Goal: Check status: Check status

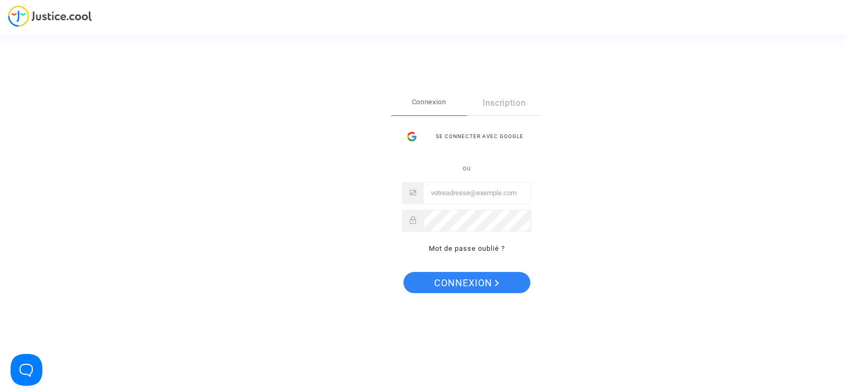
type input "[EMAIL_ADDRESS][DOMAIN_NAME]"
click at [475, 286] on span "Connexion" at bounding box center [466, 283] width 65 height 22
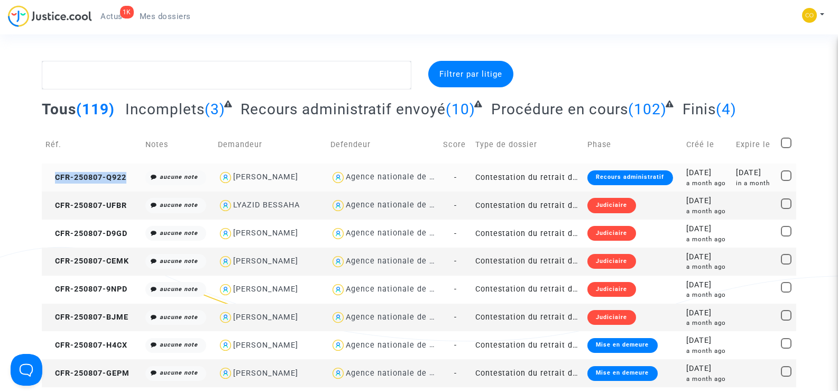
drag, startPoint x: 129, startPoint y: 178, endPoint x: 51, endPoint y: 183, distance: 77.9
click at [51, 183] on td "CFR-250807-Q922" at bounding box center [91, 177] width 99 height 28
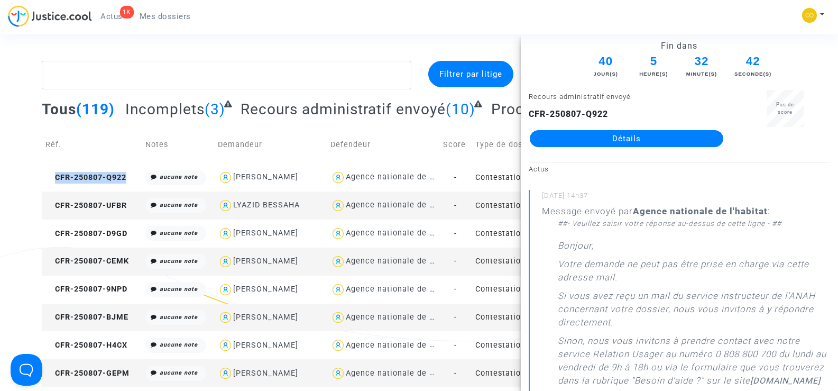
copy span "CFR-250807-Q922"
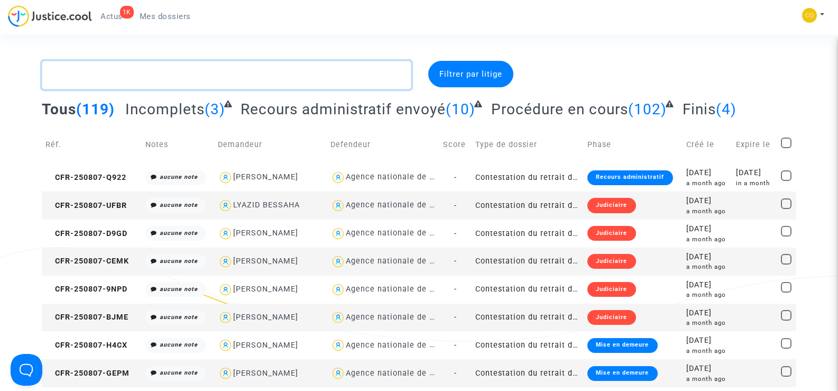
click at [179, 66] on textarea at bounding box center [226, 75] width 369 height 29
paste textarea "DERVISEVIC"
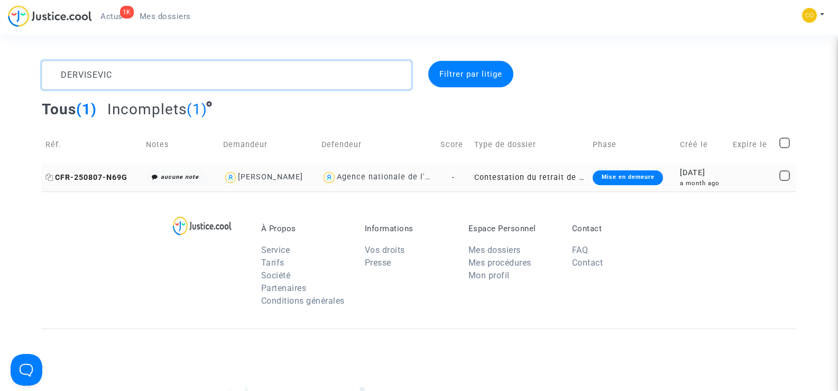
type textarea "DERVISEVIC"
click at [85, 179] on span "CFR-250807-N69G" at bounding box center [86, 177] width 82 height 9
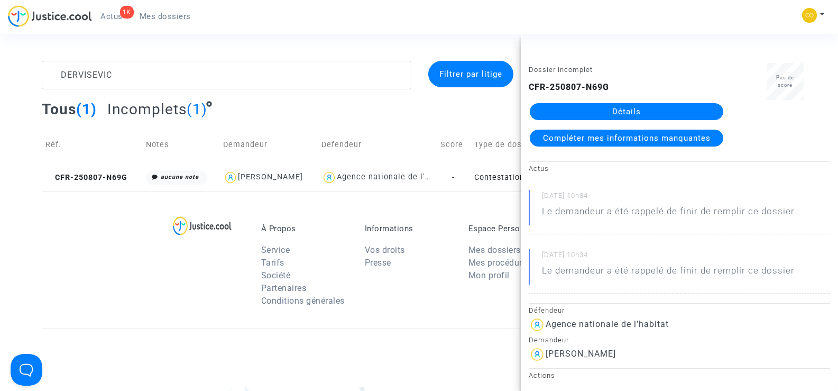
click at [649, 110] on link "Détails" at bounding box center [626, 111] width 193 height 17
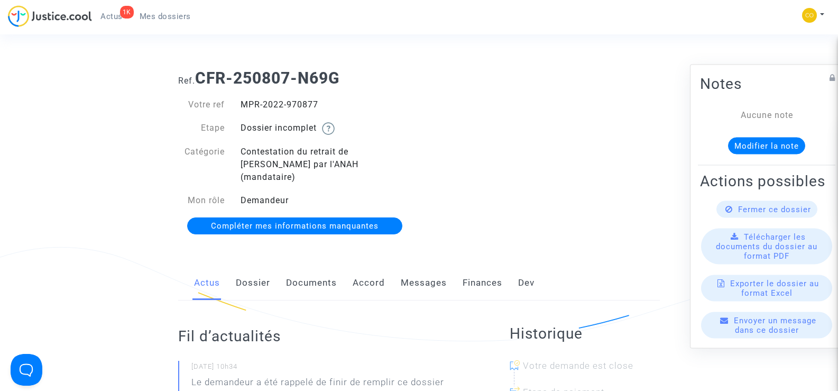
click at [309, 268] on link "Documents" at bounding box center [311, 282] width 51 height 35
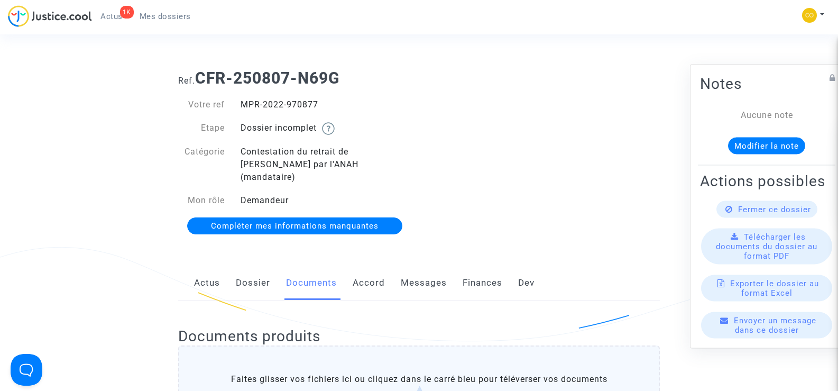
click at [406, 269] on link "Messages" at bounding box center [424, 282] width 46 height 35
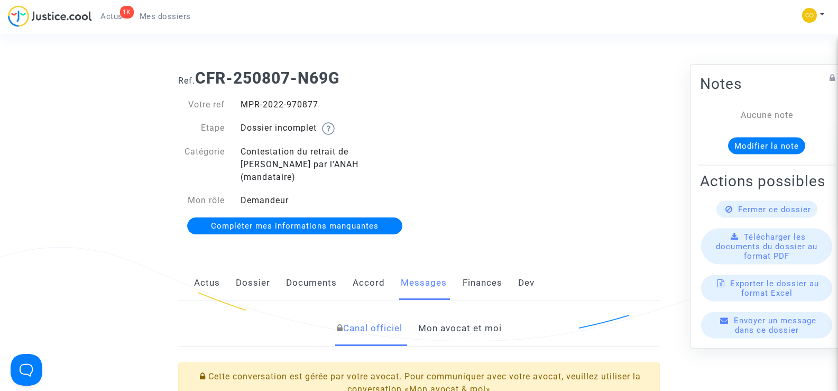
click at [473, 311] on link "Mon avocat et moi" at bounding box center [460, 328] width 84 height 35
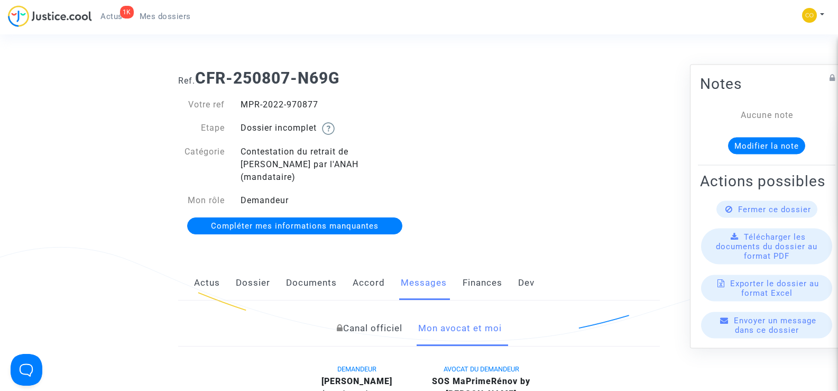
click at [309, 271] on link "Documents" at bounding box center [311, 282] width 51 height 35
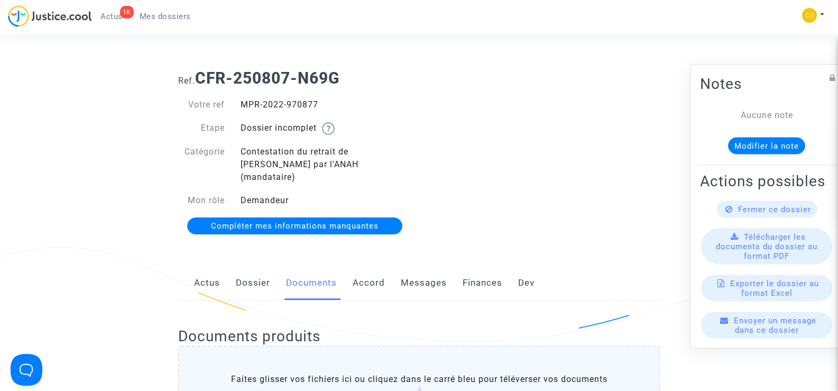
click at [166, 8] on ul "1K Actus Mes dossiers" at bounding box center [145, 14] width 107 height 19
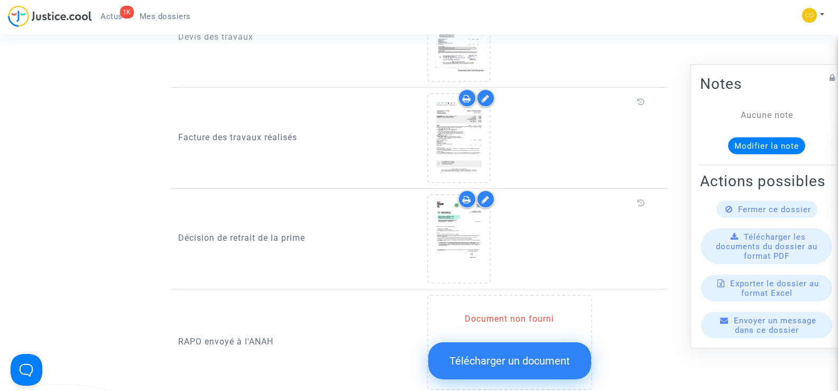
scroll to position [793, 0]
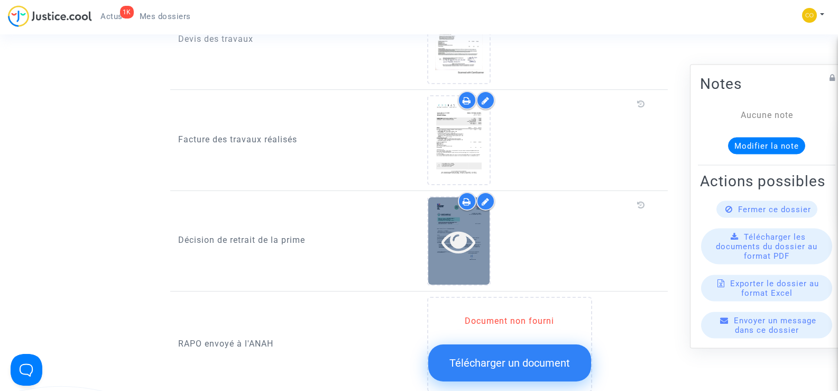
click at [446, 228] on icon at bounding box center [458, 241] width 34 height 34
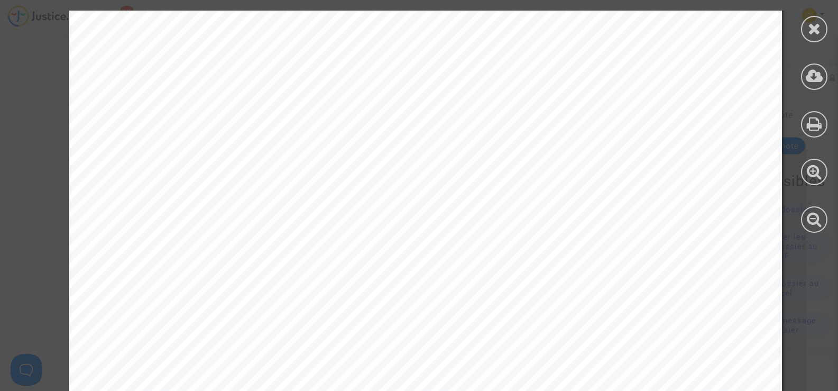
scroll to position [0, 0]
click at [812, 31] on icon at bounding box center [814, 29] width 13 height 16
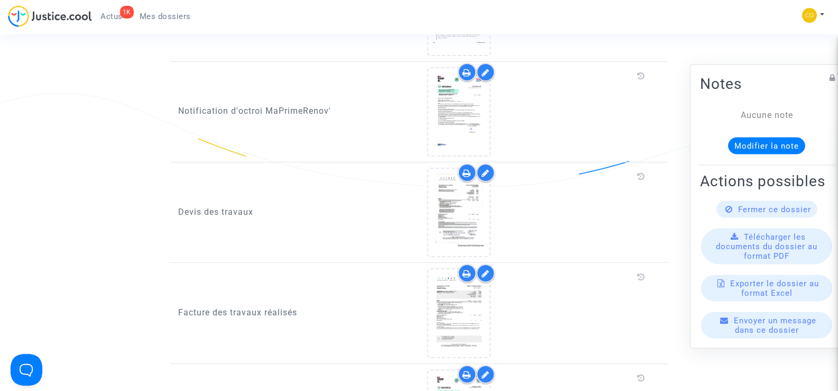
scroll to position [634, 0]
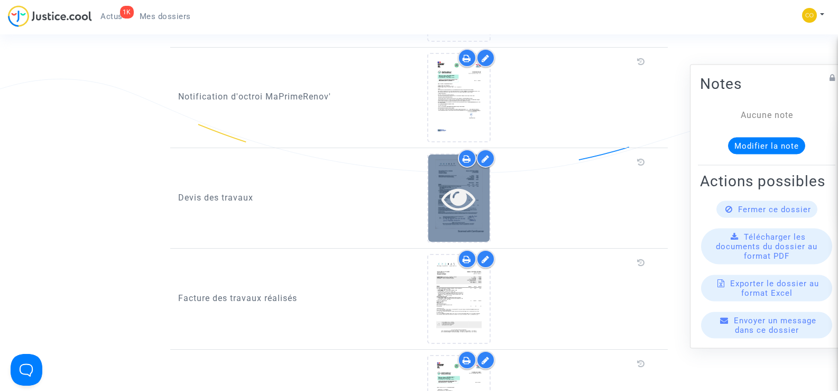
click at [478, 193] on div at bounding box center [458, 198] width 61 height 34
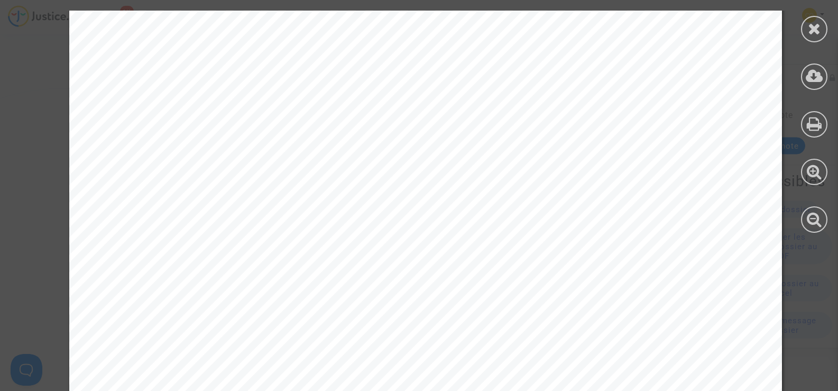
scroll to position [0, 0]
click at [817, 34] on icon at bounding box center [814, 29] width 13 height 16
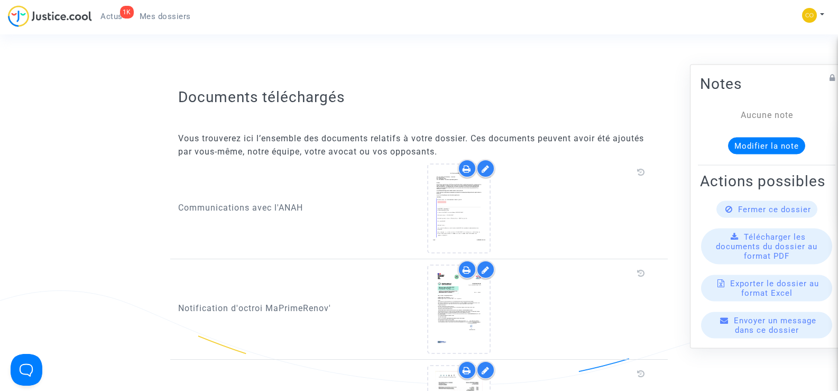
scroll to position [476, 0]
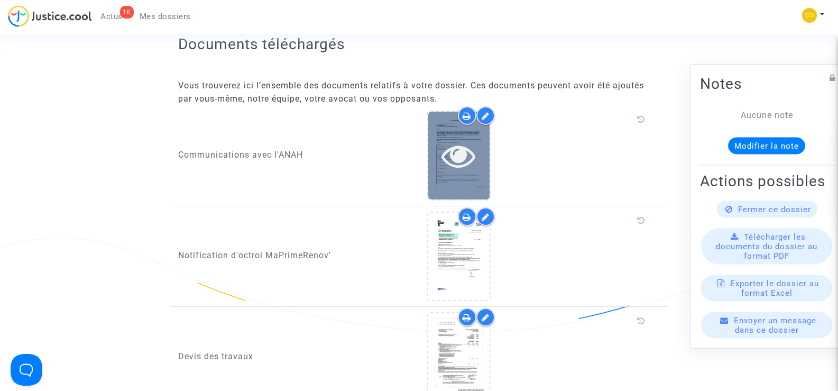
click at [467, 149] on icon at bounding box center [458, 155] width 34 height 34
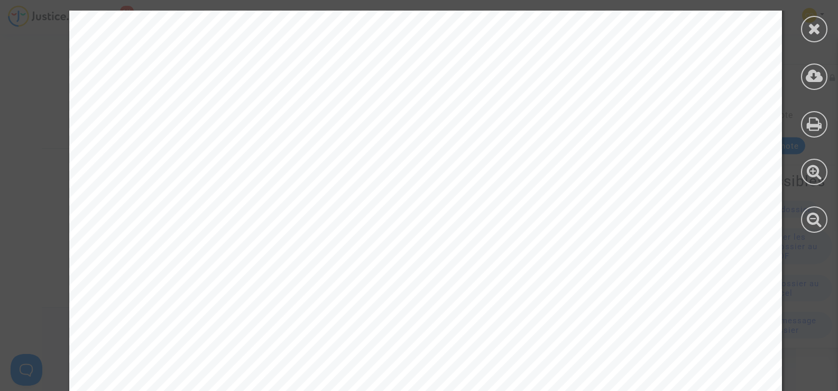
scroll to position [0, 0]
click at [816, 33] on icon at bounding box center [814, 29] width 13 height 16
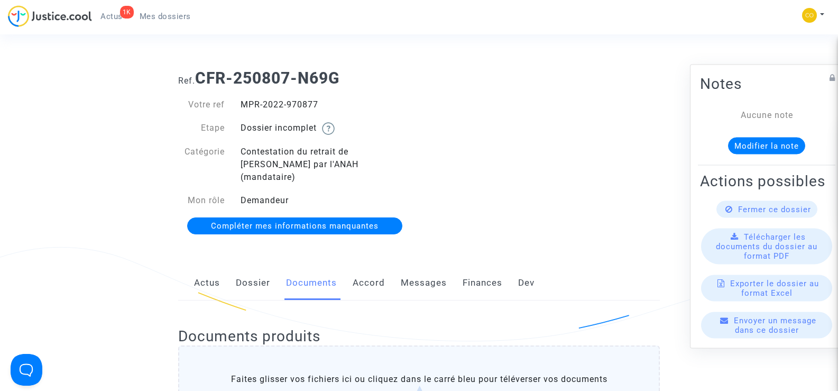
drag, startPoint x: 332, startPoint y: 98, endPoint x: 239, endPoint y: 95, distance: 92.5
click at [239, 95] on div "Votre ref MPR-2022-970877 Etape Dossier incomplet Catégorie Contestation du ret…" at bounding box center [294, 166] width 249 height 156
copy div "MPR-2022-970877"
click at [627, 121] on div "Ref. CFR-250807-N69G Votre ref MPR-2022-970877 Etape Dossier incomplet Catégori…" at bounding box center [418, 152] width 497 height 183
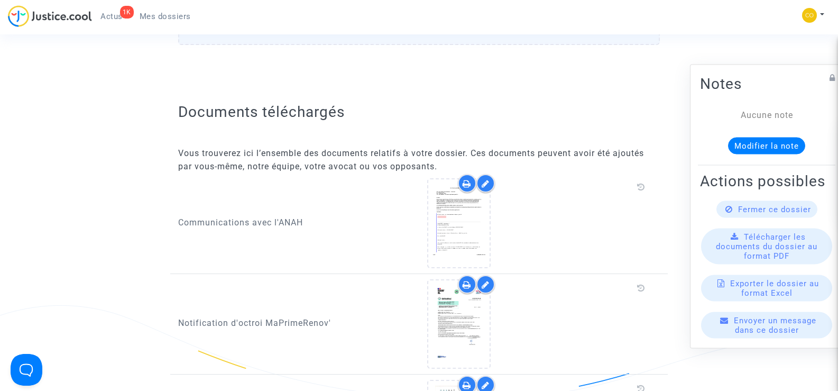
scroll to position [370, 0]
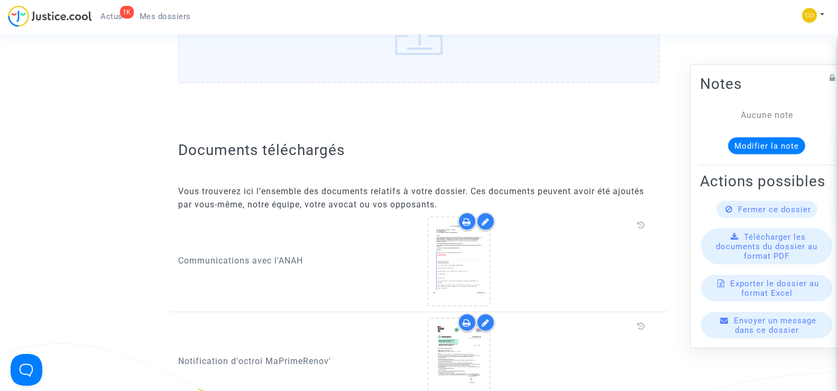
click at [483, 217] on icon at bounding box center [485, 221] width 8 height 8
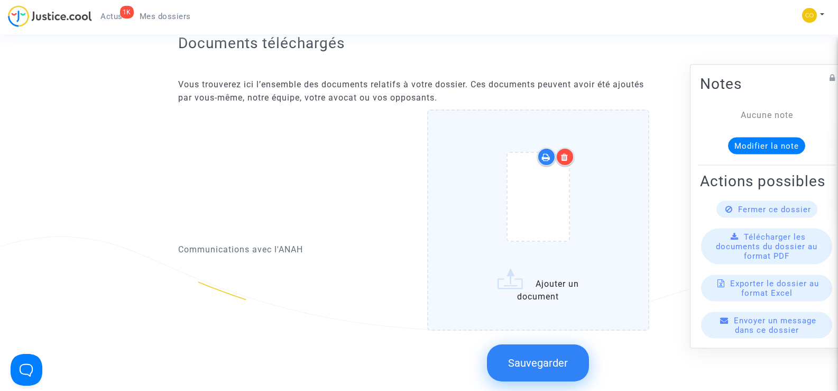
scroll to position [581, 0]
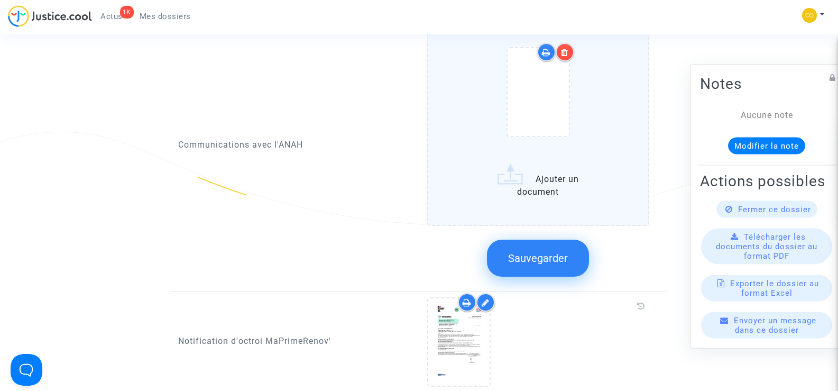
click at [532, 182] on label "Ajouter un document" at bounding box center [538, 115] width 223 height 220
click at [0, 0] on input "Ajouter un document" at bounding box center [0, 0] width 0 height 0
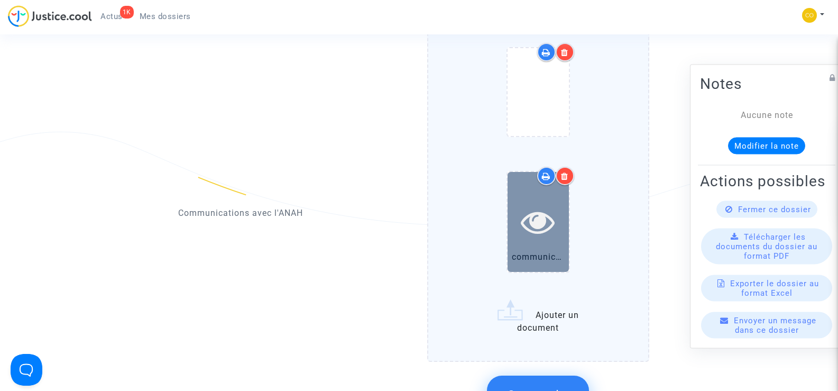
click at [537, 205] on icon at bounding box center [538, 222] width 34 height 34
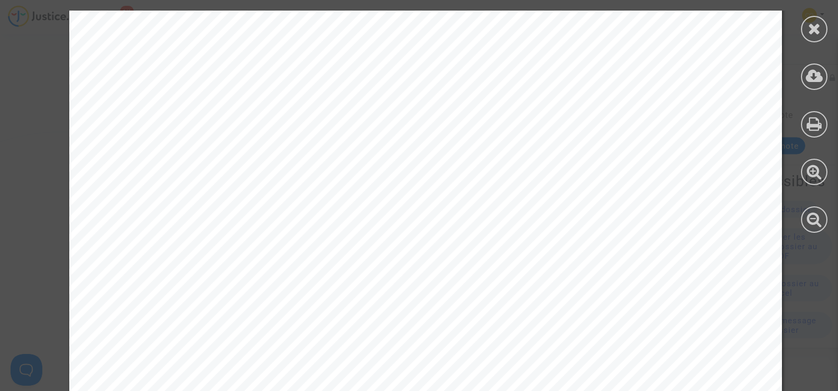
scroll to position [642, 0]
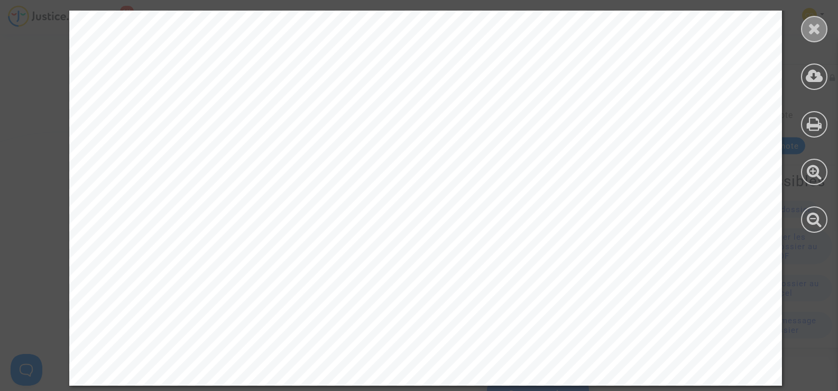
click at [814, 17] on div at bounding box center [814, 29] width 26 height 26
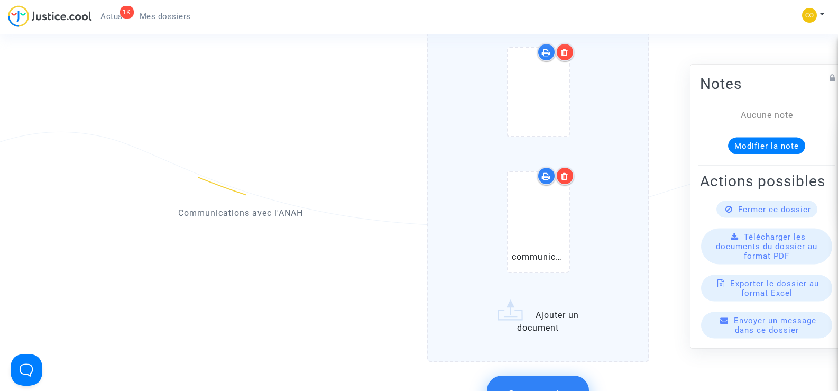
click at [568, 168] on div at bounding box center [564, 175] width 18 height 18
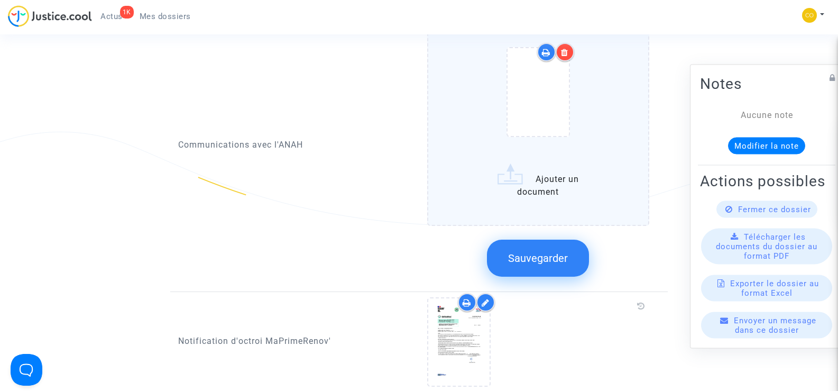
click at [540, 172] on label "Ajouter un document" at bounding box center [538, 115] width 223 height 220
click at [0, 0] on input "Ajouter un document" at bounding box center [0, 0] width 0 height 0
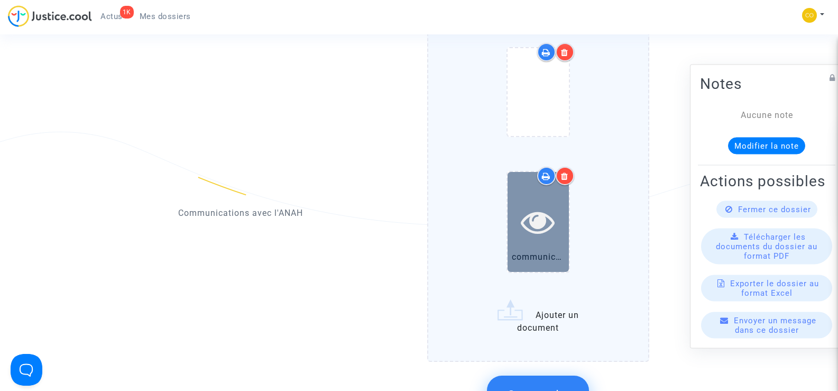
click at [529, 208] on icon at bounding box center [538, 222] width 34 height 34
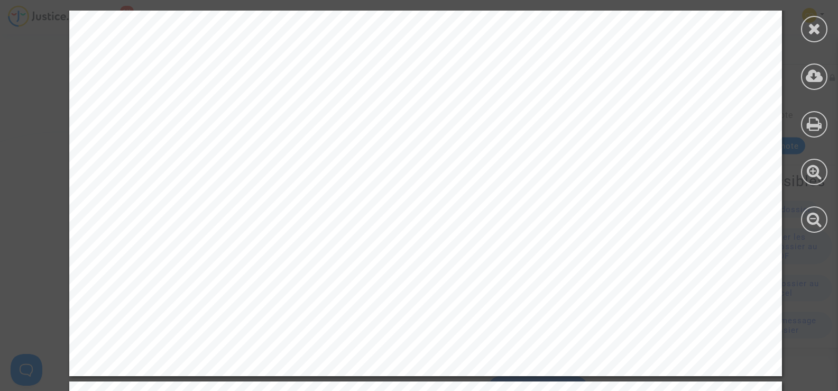
scroll to position [14534, 0]
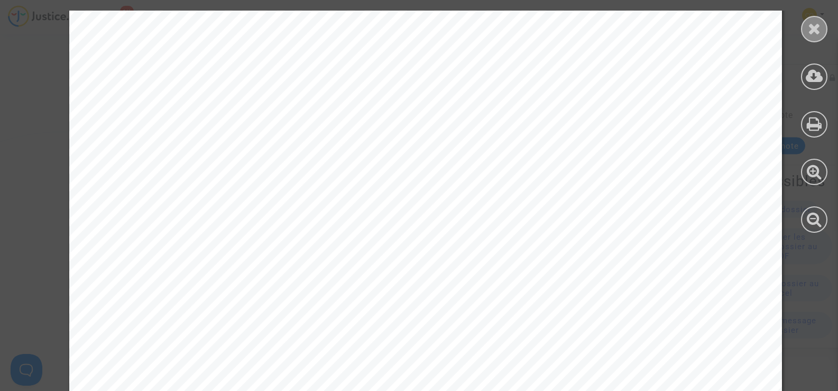
click at [817, 25] on icon at bounding box center [814, 29] width 13 height 16
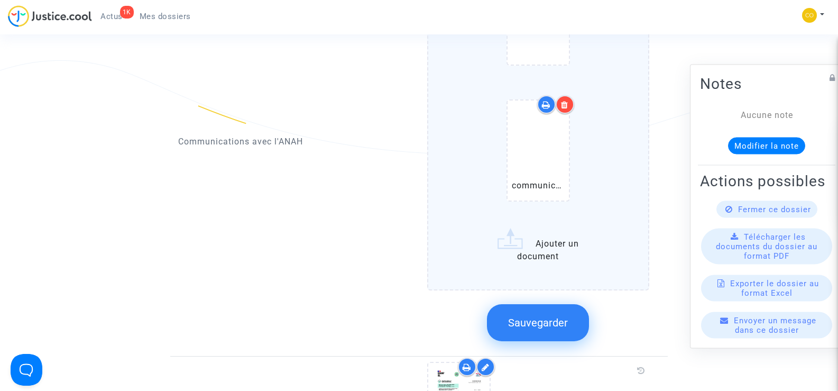
scroll to position [740, 0]
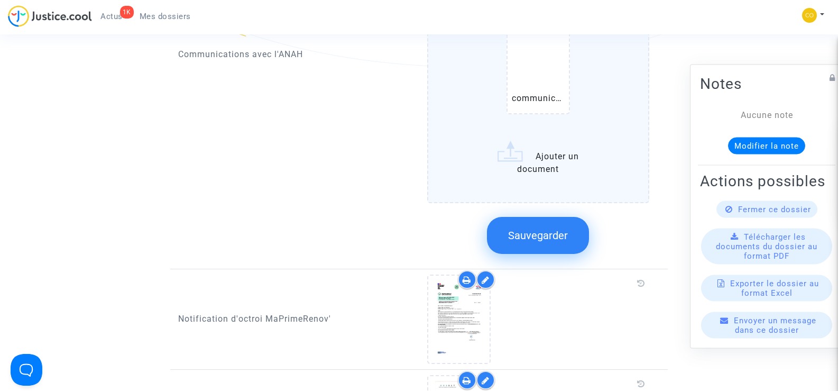
click at [546, 217] on button "Sauvegarder" at bounding box center [538, 235] width 102 height 37
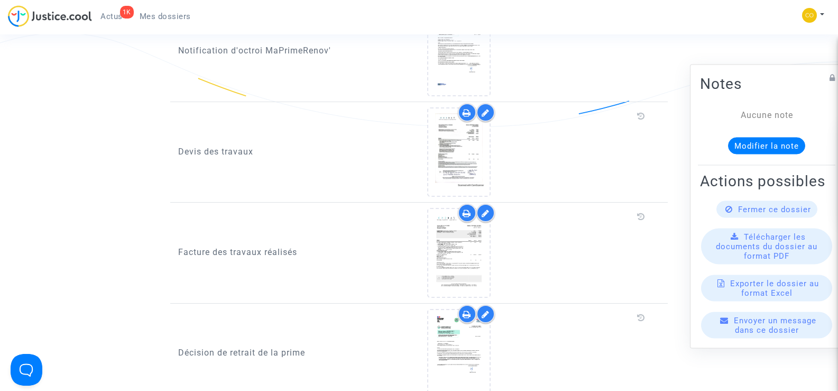
scroll to position [687, 0]
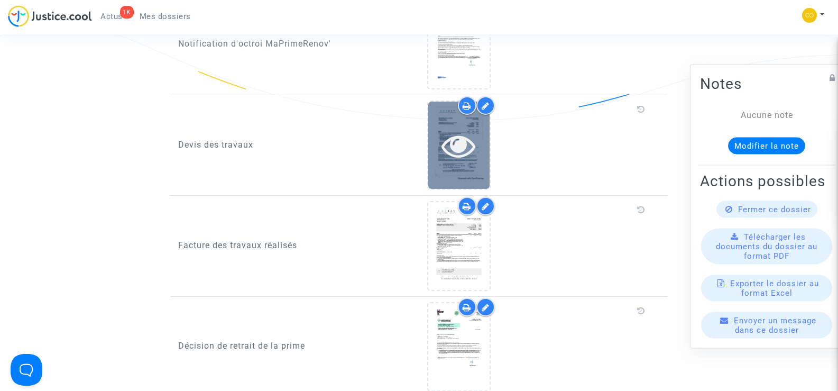
click at [467, 149] on icon at bounding box center [458, 145] width 34 height 34
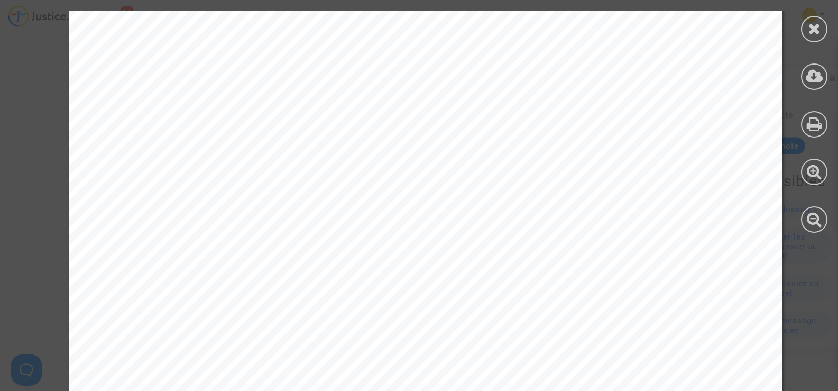
scroll to position [0, 0]
click at [813, 26] on icon at bounding box center [814, 29] width 13 height 16
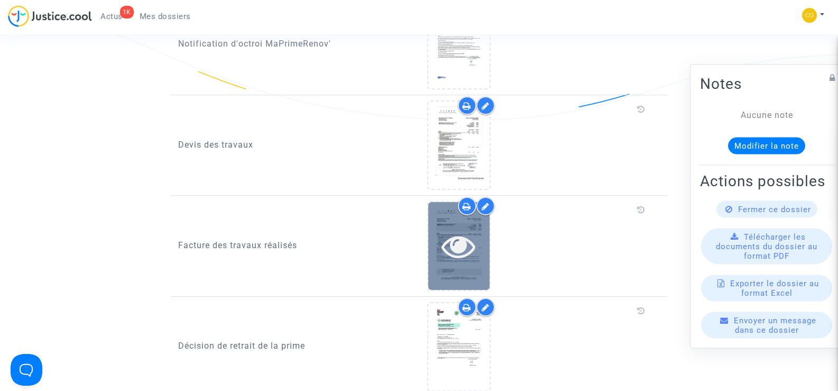
click at [452, 245] on icon at bounding box center [458, 246] width 34 height 34
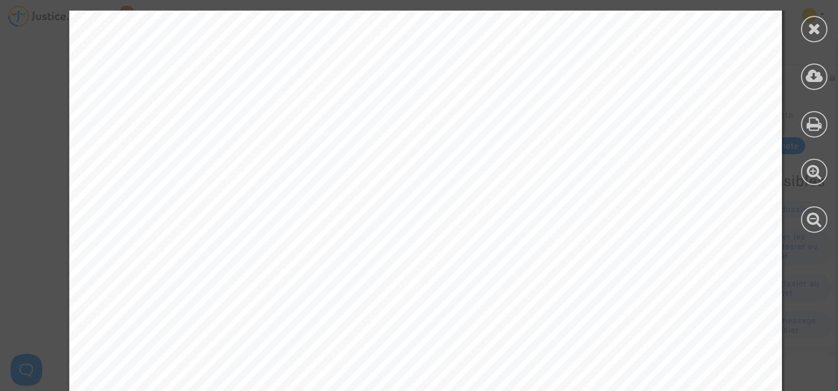
scroll to position [2192, 0]
click at [820, 38] on div at bounding box center [814, 29] width 26 height 26
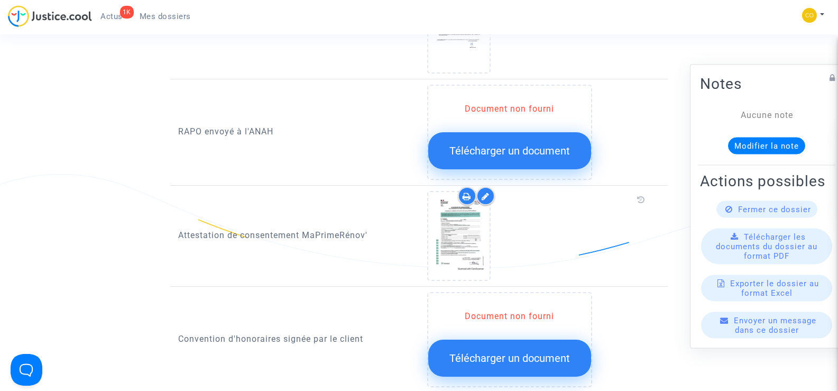
scroll to position [1004, 0]
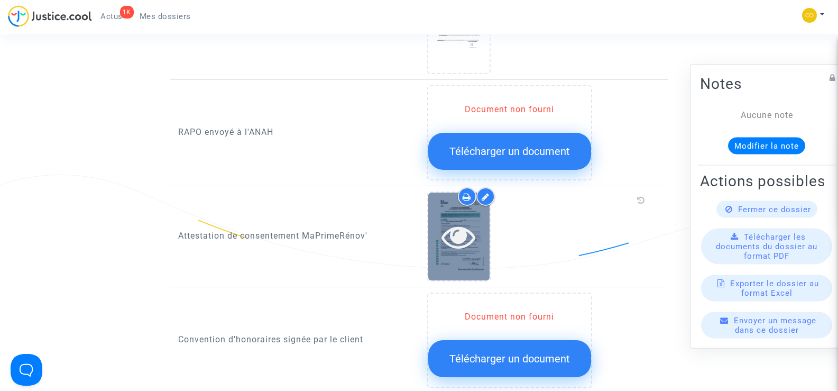
click at [458, 219] on icon at bounding box center [458, 236] width 34 height 34
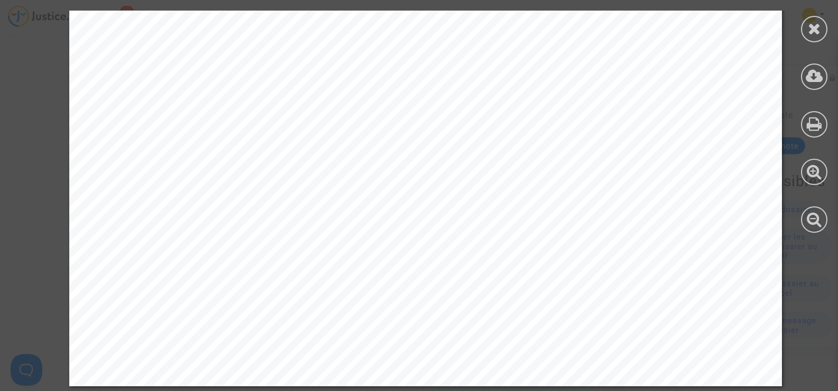
scroll to position [642, 0]
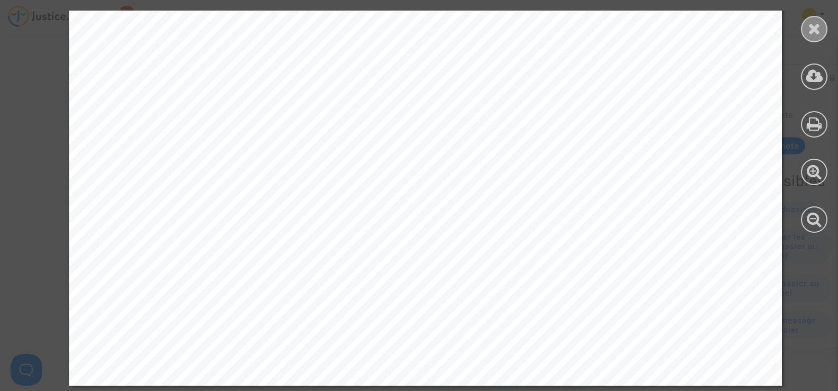
click at [820, 32] on icon at bounding box center [814, 29] width 13 height 16
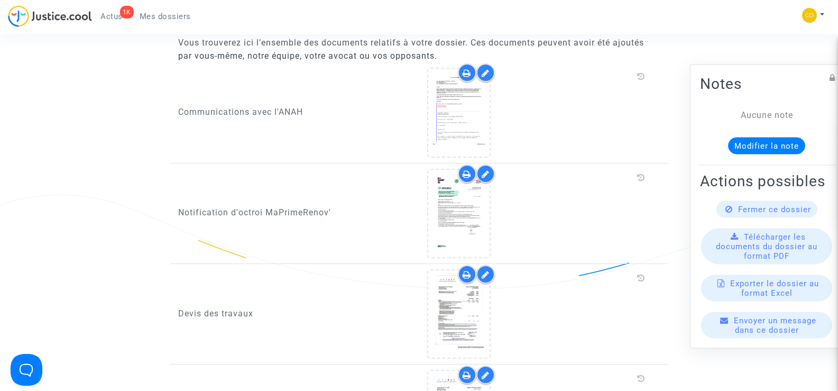
scroll to position [529, 0]
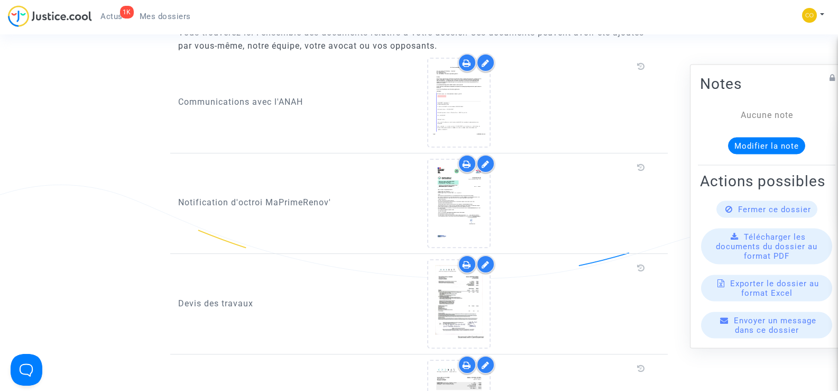
click at [492, 55] on div at bounding box center [485, 62] width 18 height 18
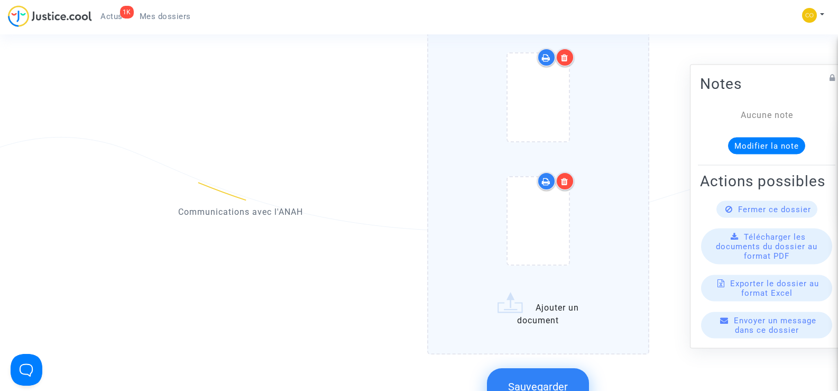
scroll to position [687, 0]
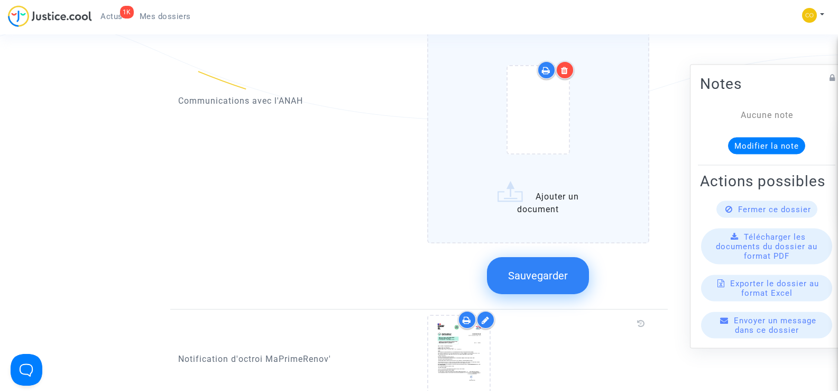
click at [536, 193] on label "Ajouter un document" at bounding box center [538, 71] width 223 height 344
click at [0, 0] on input "Ajouter un document" at bounding box center [0, 0] width 0 height 0
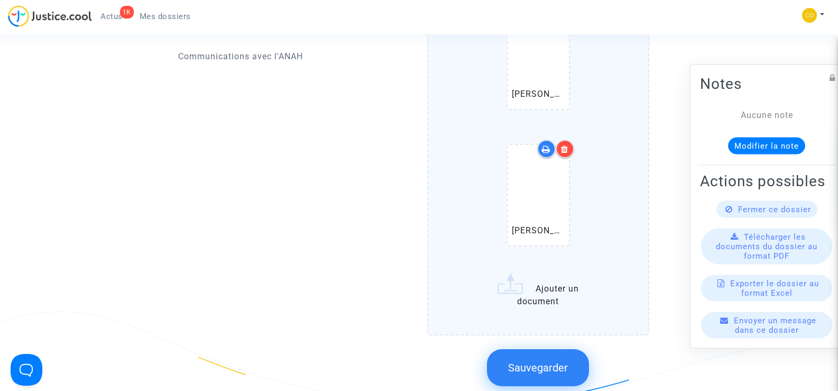
scroll to position [898, 0]
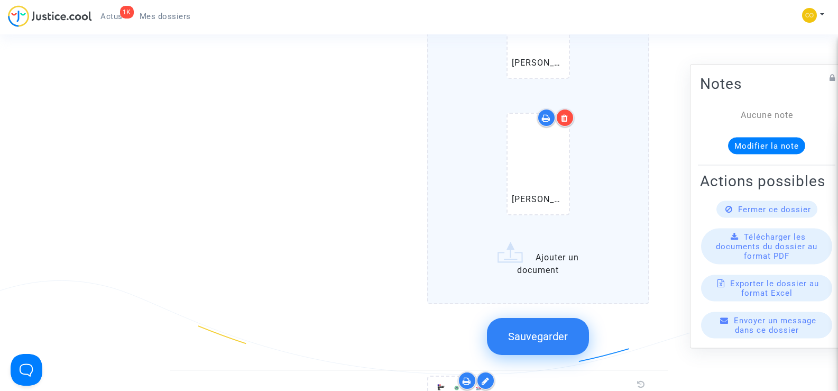
click at [542, 330] on span "Sauvegarder" at bounding box center [538, 336] width 60 height 13
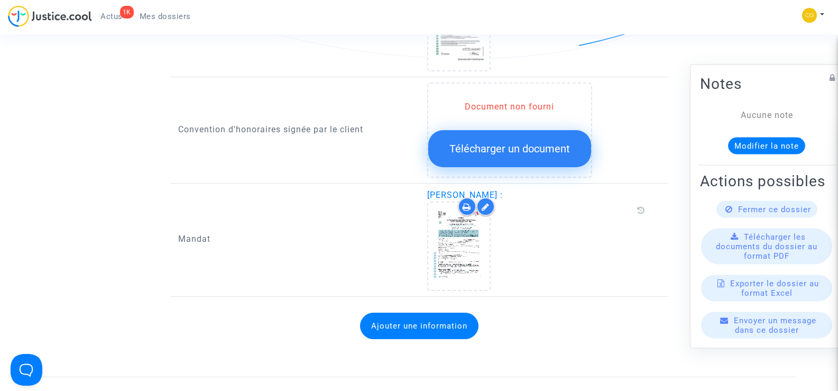
scroll to position [1216, 0]
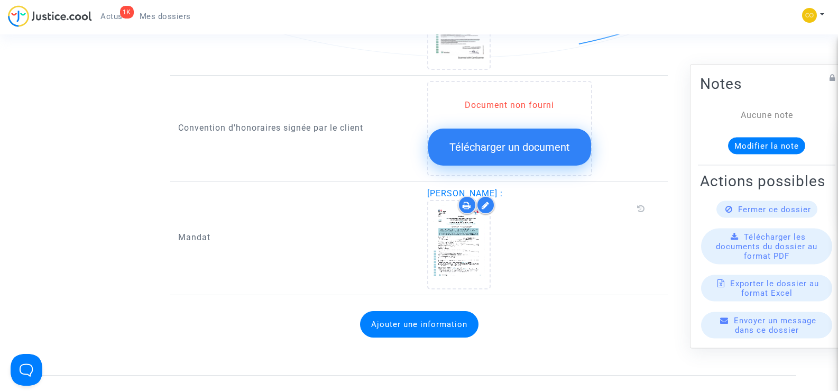
click at [653, 103] on div "Document non fourni Télécharger un document" at bounding box center [543, 128] width 233 height 95
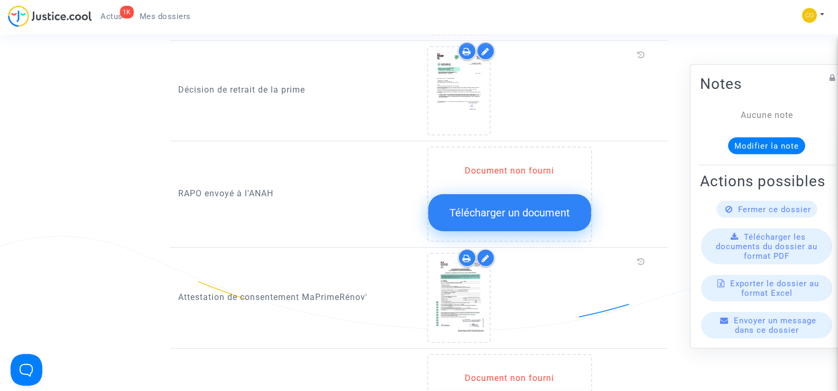
scroll to position [793, 0]
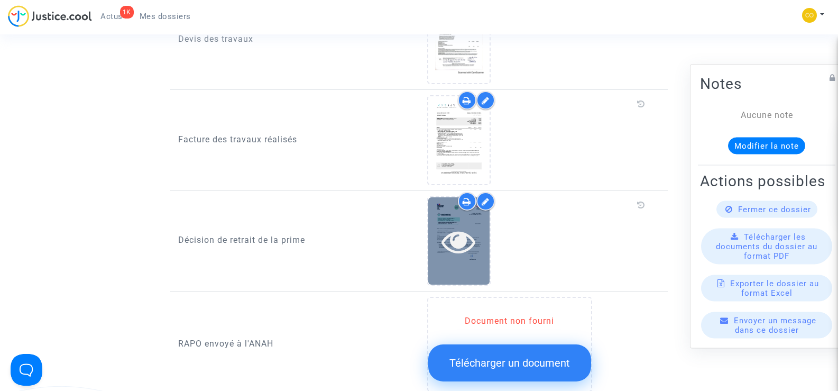
click at [452, 230] on icon at bounding box center [458, 241] width 34 height 34
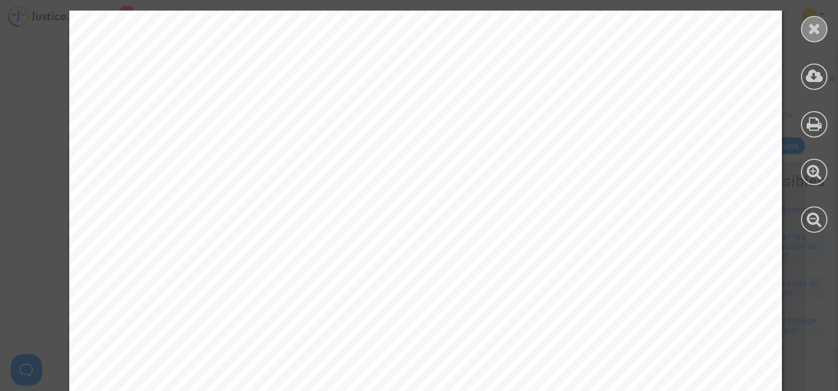
click at [804, 32] on div at bounding box center [814, 29] width 26 height 26
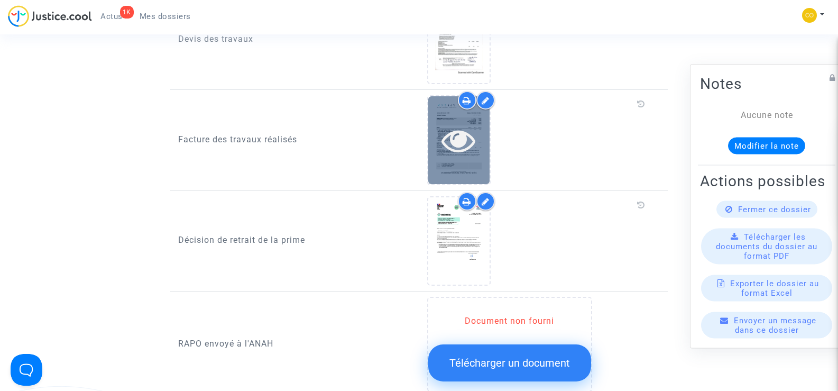
click at [478, 145] on div at bounding box center [458, 139] width 61 height 87
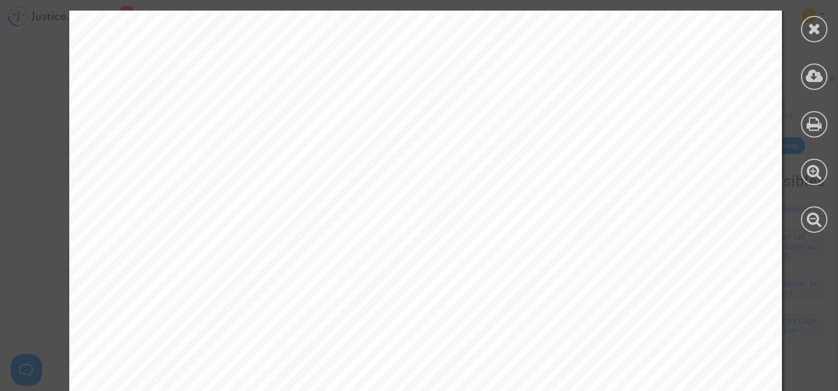
scroll to position [0, 0]
click at [821, 32] on div at bounding box center [814, 29] width 26 height 26
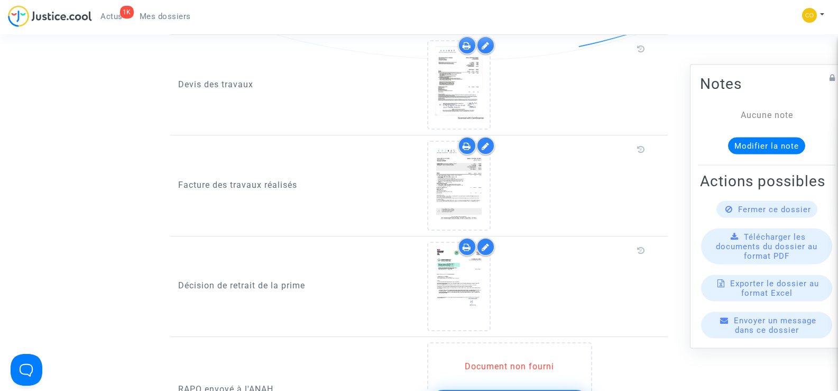
scroll to position [687, 0]
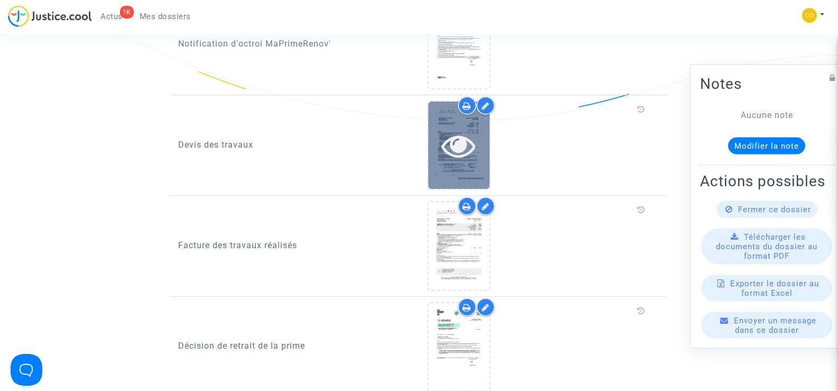
click at [469, 128] on icon at bounding box center [458, 145] width 34 height 34
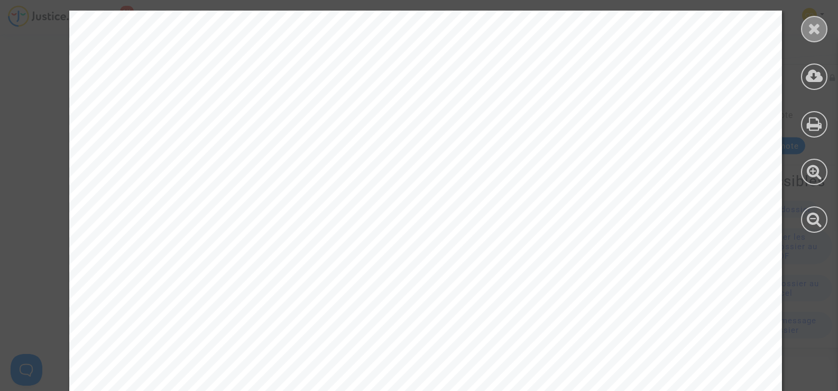
click at [818, 32] on icon at bounding box center [814, 29] width 13 height 16
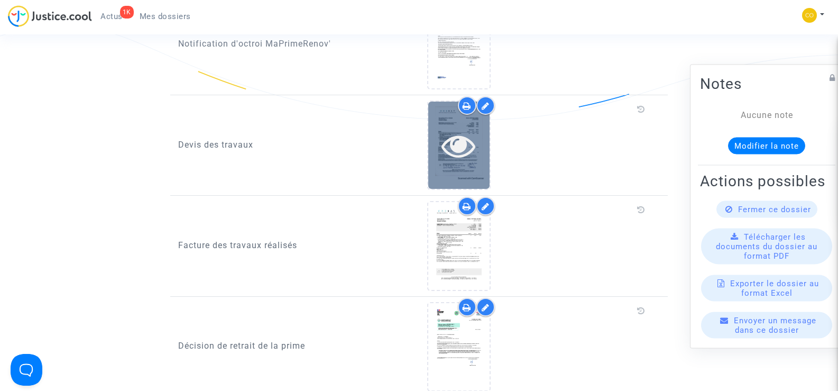
click at [448, 144] on icon at bounding box center [458, 145] width 34 height 34
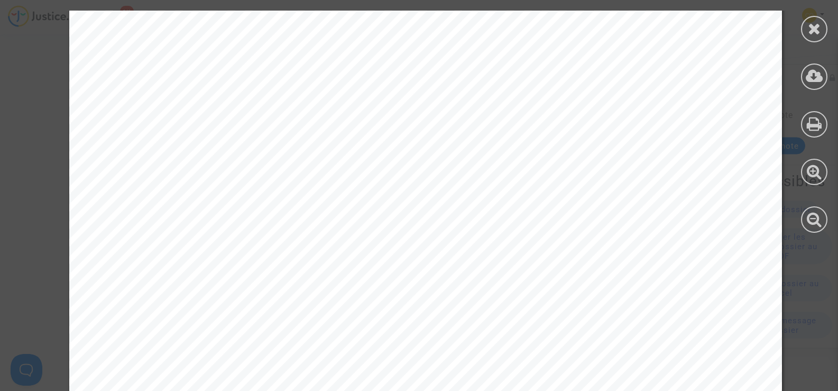
scroll to position [159, 0]
click at [818, 72] on icon at bounding box center [813, 76] width 17 height 16
click at [825, 23] on div at bounding box center [814, 29] width 26 height 26
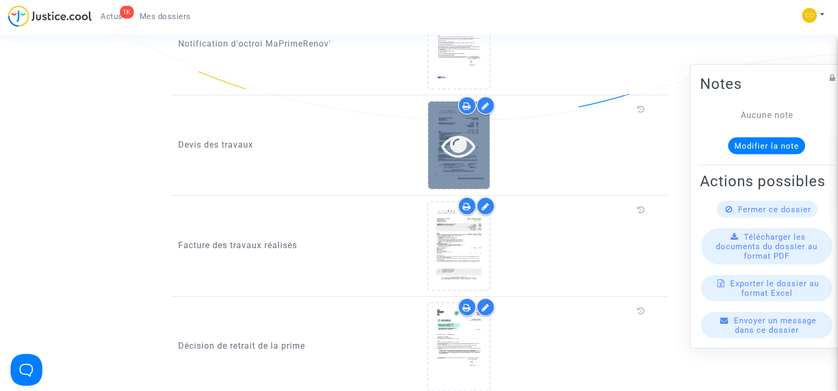
click at [443, 133] on icon at bounding box center [458, 145] width 34 height 34
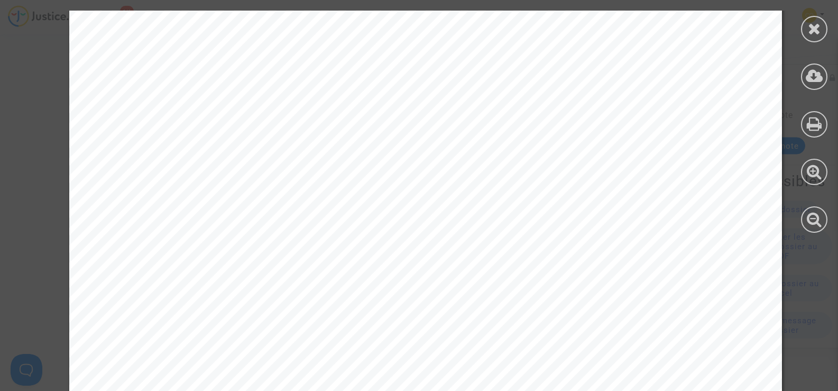
scroll to position [0, 0]
click at [822, 29] on div at bounding box center [814, 29] width 26 height 26
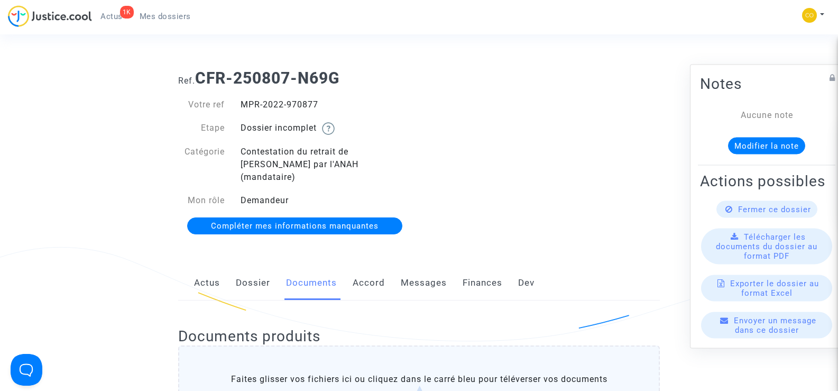
click at [166, 15] on span "Mes dossiers" at bounding box center [165, 17] width 51 height 10
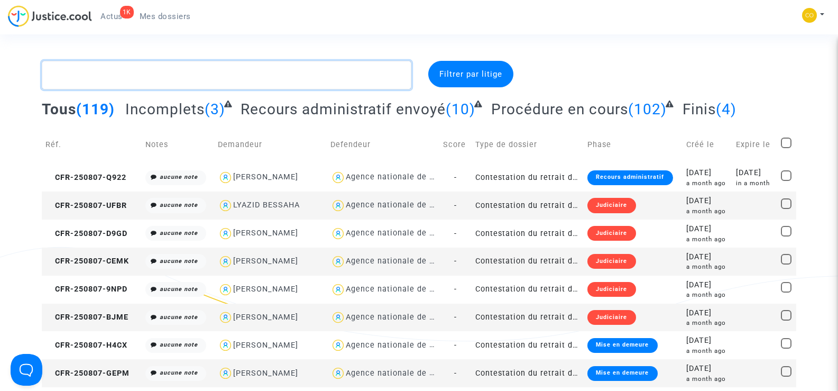
click at [93, 78] on textarea at bounding box center [226, 75] width 369 height 29
paste textarea "LE STRAT"
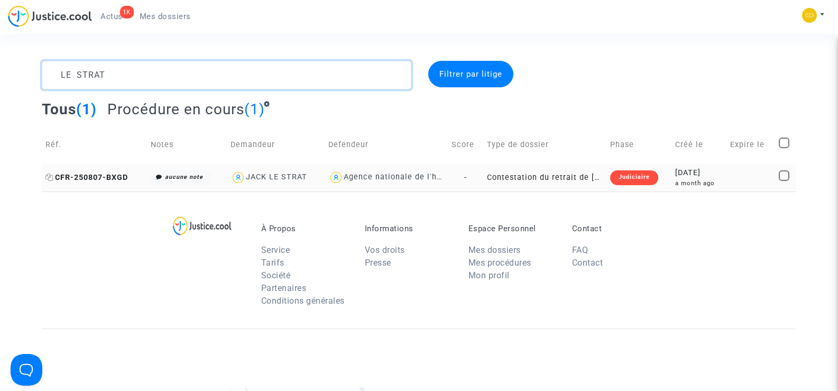
type textarea "LE STRAT"
click at [72, 181] on span "CFR-250807-BXGD" at bounding box center [86, 177] width 82 height 9
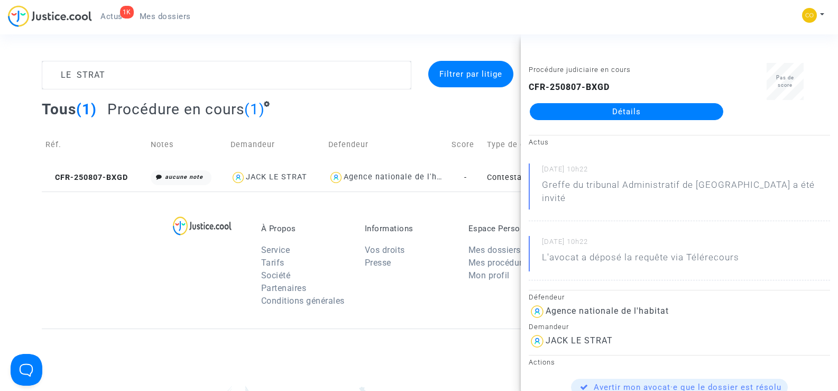
click at [655, 112] on link "Détails" at bounding box center [626, 111] width 193 height 17
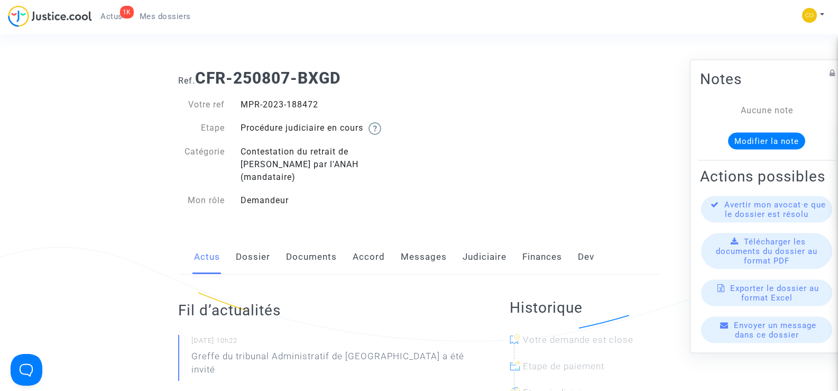
click at [314, 248] on link "Documents" at bounding box center [311, 256] width 51 height 35
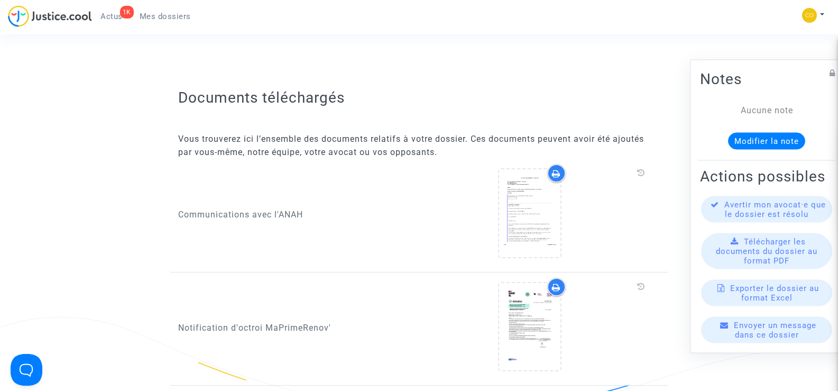
scroll to position [581, 0]
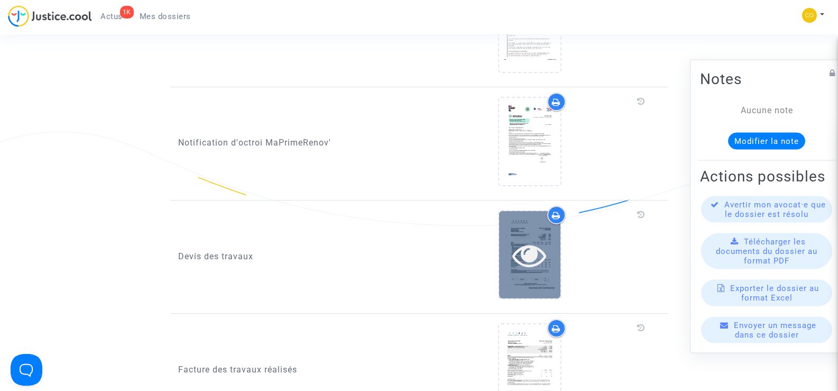
click at [535, 238] on icon at bounding box center [529, 255] width 34 height 34
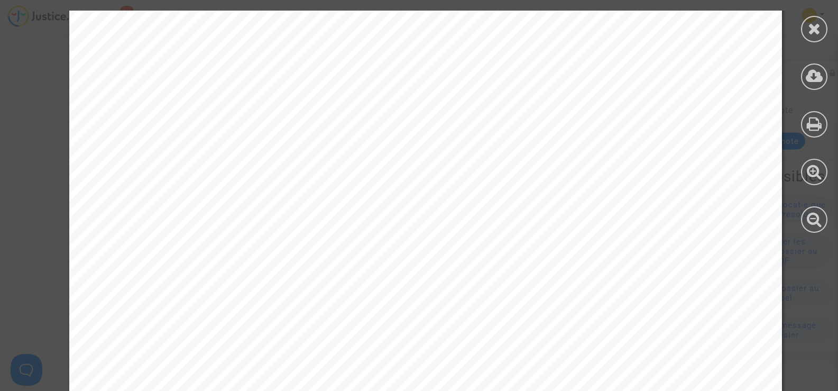
scroll to position [175, 0]
click at [803, 34] on div at bounding box center [814, 29] width 26 height 26
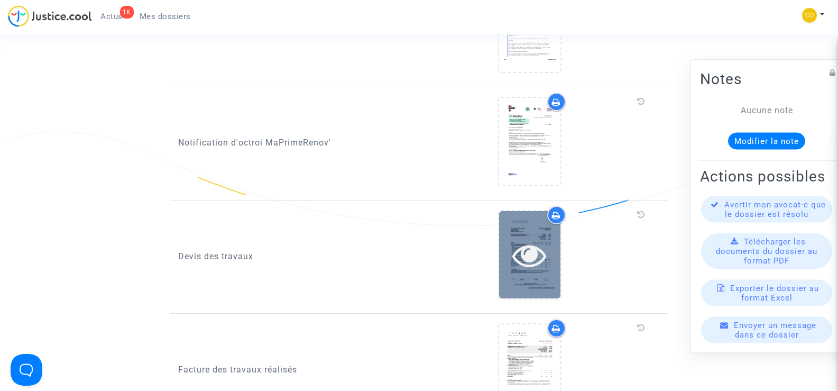
click at [530, 238] on icon at bounding box center [529, 255] width 34 height 34
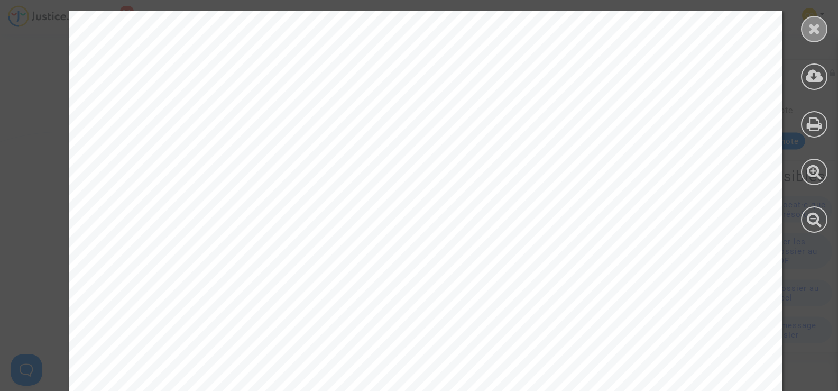
click at [821, 23] on div at bounding box center [814, 29] width 26 height 26
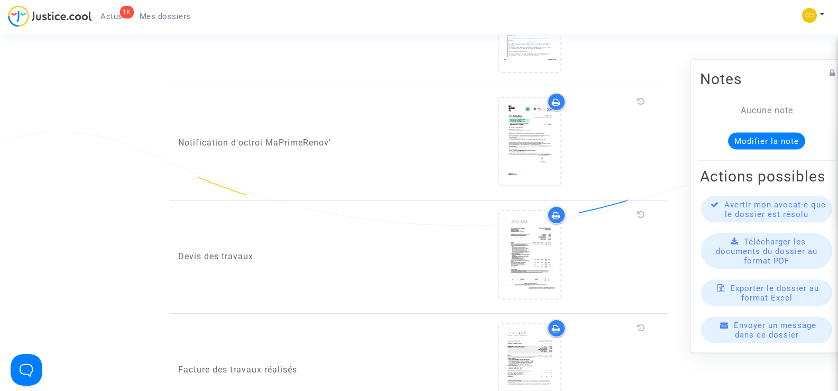
click at [165, 19] on span "Mes dossiers" at bounding box center [165, 17] width 51 height 10
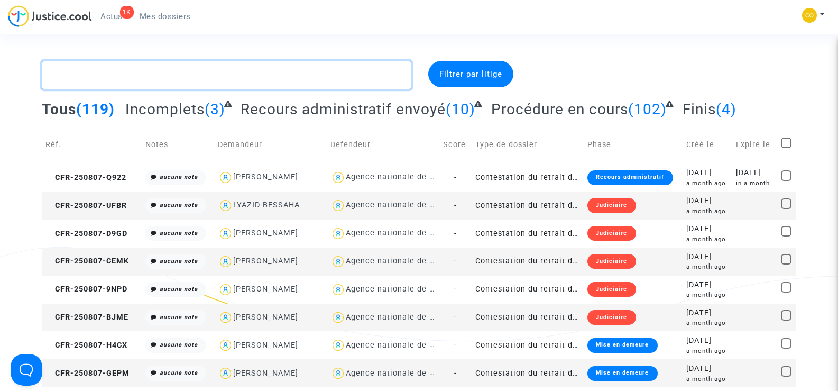
click at [93, 75] on textarea at bounding box center [226, 75] width 369 height 29
paste textarea "LAHOUASSA"
type textarea "LAHOUASSA"
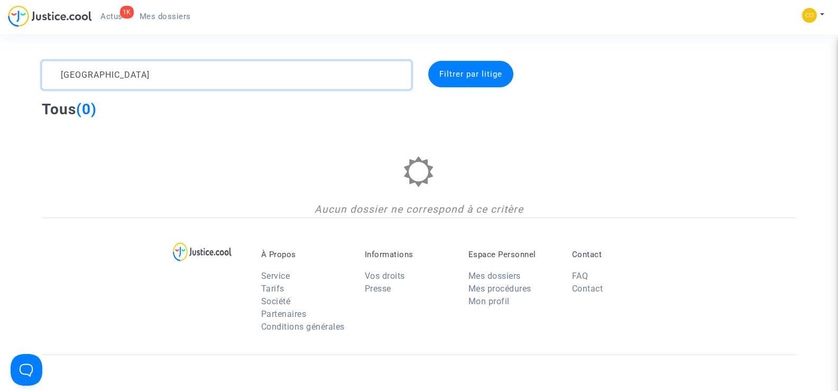
drag, startPoint x: 125, startPoint y: 76, endPoint x: 51, endPoint y: 76, distance: 74.0
click at [51, 76] on textarea at bounding box center [226, 75] width 369 height 29
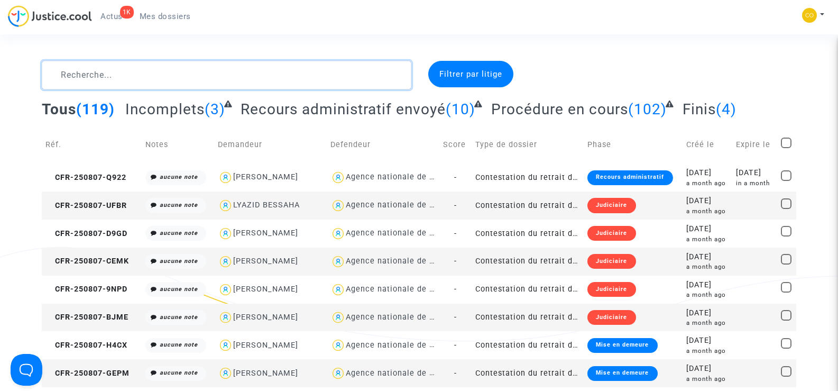
click at [108, 82] on textarea at bounding box center [226, 75] width 369 height 29
paste textarea "VILARET"
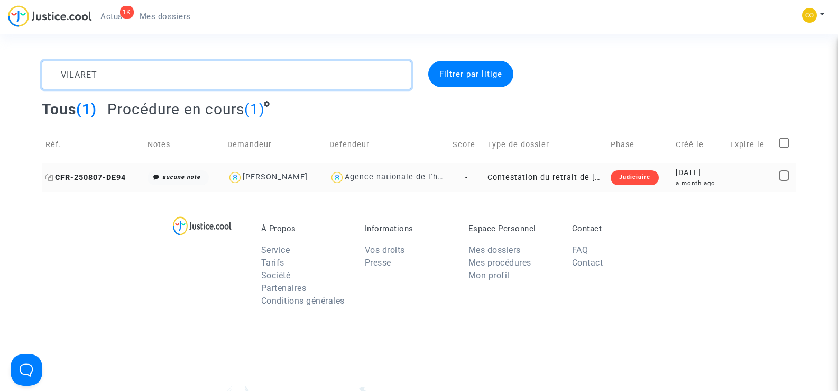
type textarea "VILARET"
click at [105, 176] on span "CFR-250807-DE94" at bounding box center [85, 177] width 80 height 9
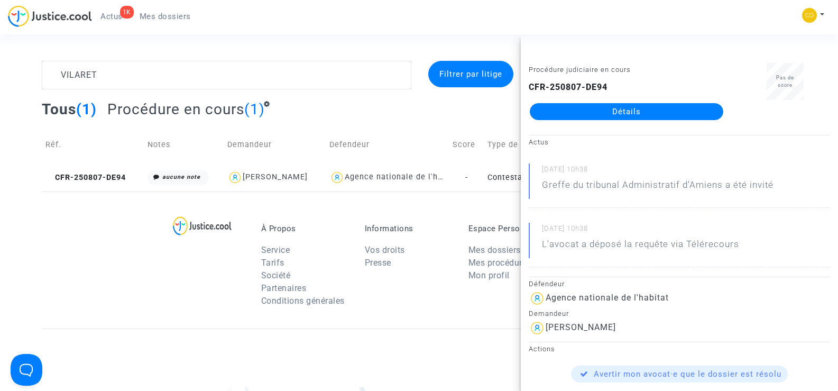
click at [627, 115] on link "Détails" at bounding box center [626, 111] width 193 height 17
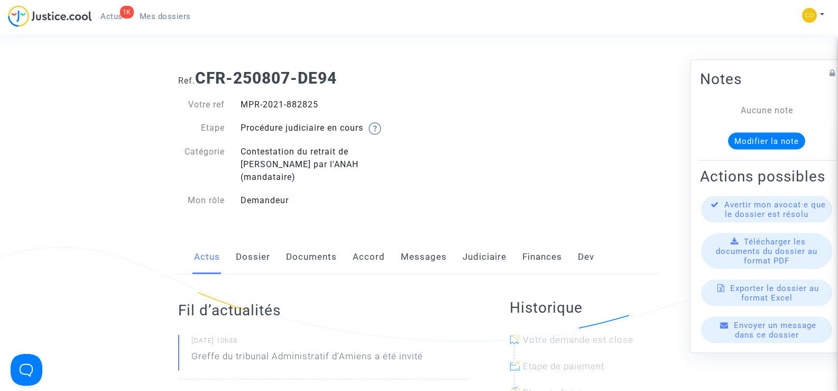
click at [308, 241] on link "Documents" at bounding box center [311, 256] width 51 height 35
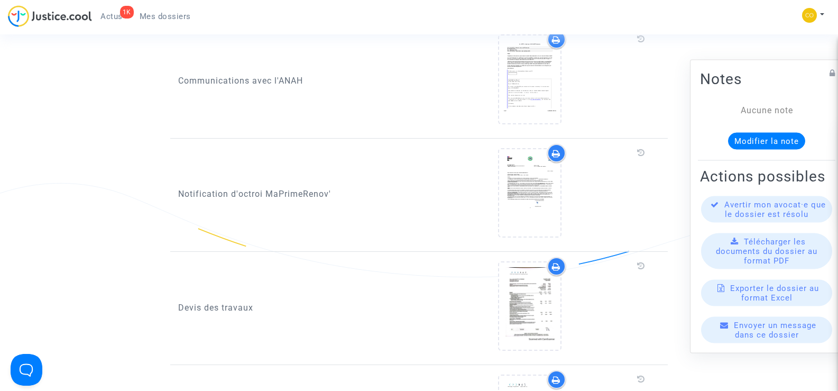
scroll to position [687, 0]
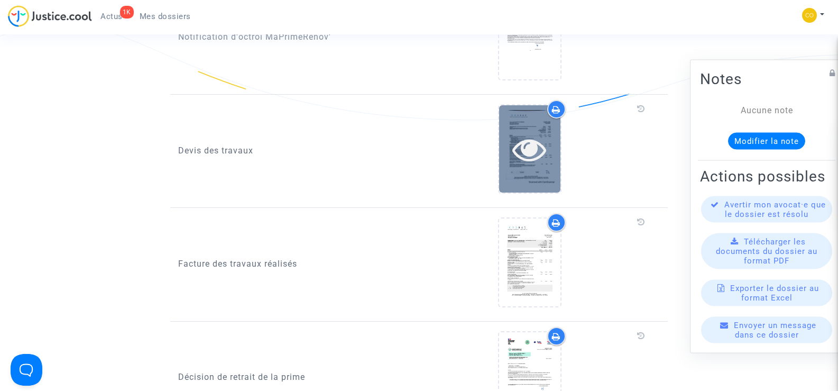
click at [558, 160] on div at bounding box center [529, 148] width 61 height 87
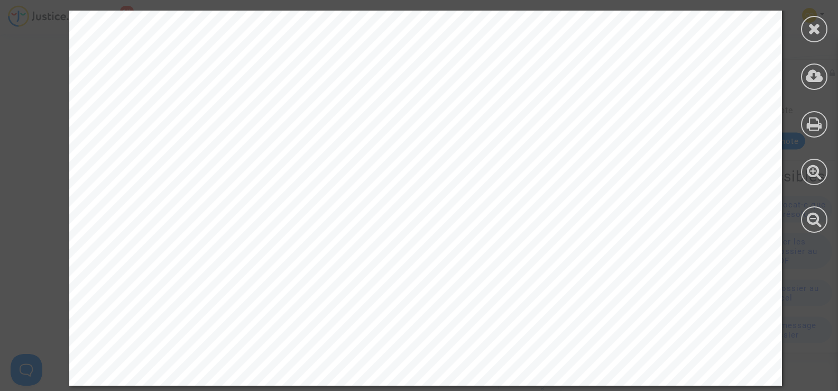
scroll to position [1655, 0]
click at [818, 29] on icon at bounding box center [814, 29] width 13 height 16
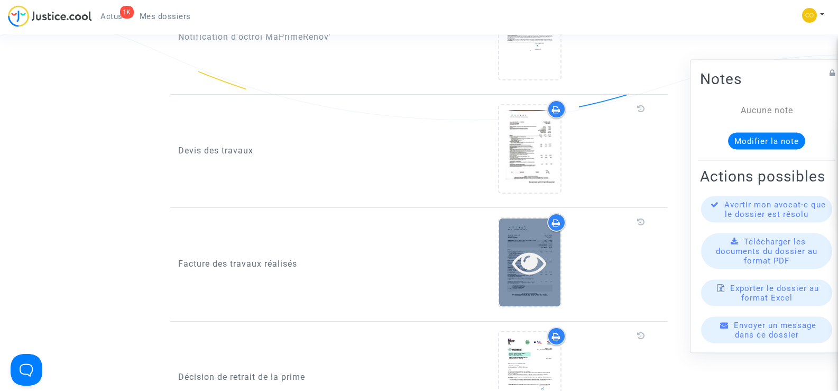
click at [524, 255] on icon at bounding box center [529, 262] width 34 height 34
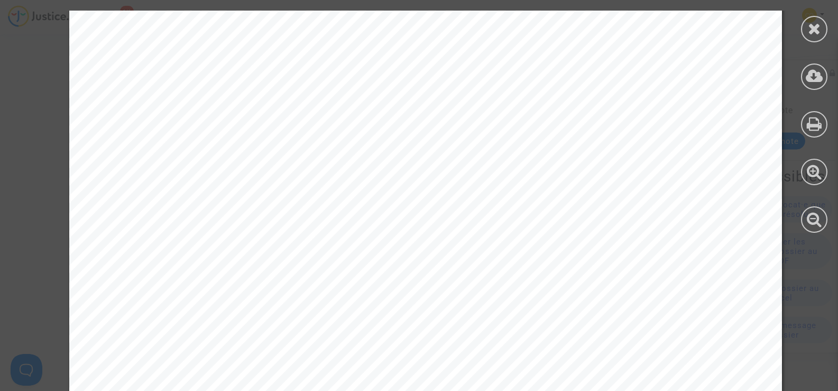
scroll to position [1654, 0]
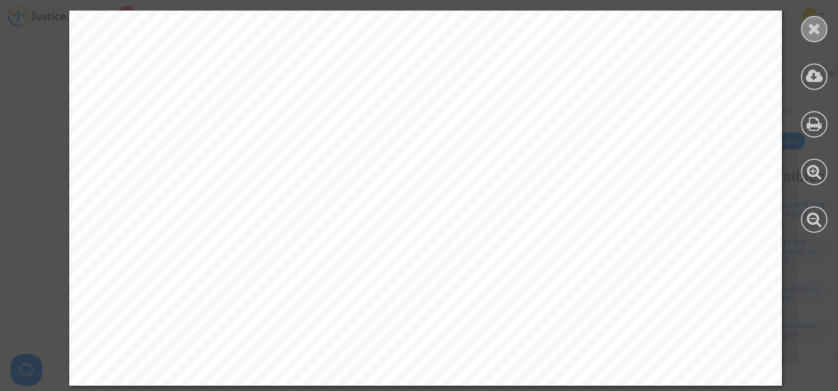
click at [818, 34] on icon at bounding box center [814, 29] width 13 height 16
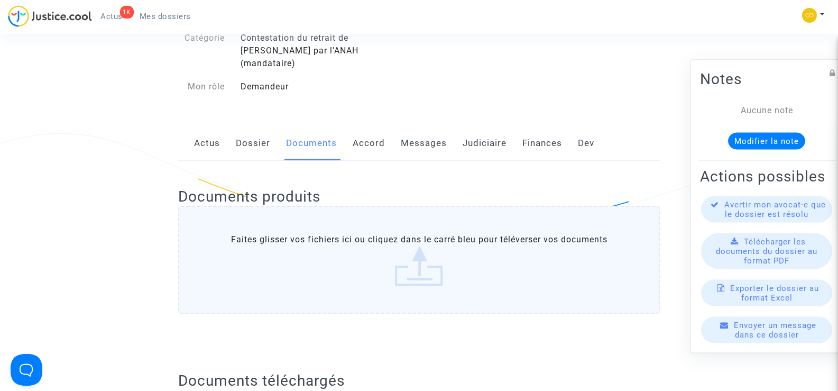
scroll to position [0, 0]
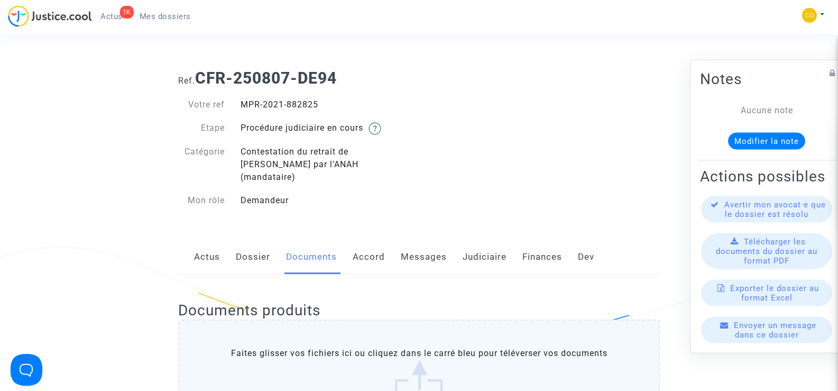
drag, startPoint x: 325, startPoint y: 105, endPoint x: 243, endPoint y: 103, distance: 81.9
click at [243, 103] on div "MPR-2021-882825" at bounding box center [326, 104] width 187 height 13
copy div "MPR-2021-882825"
click at [560, 170] on div "Ref. CFR-250807-DE94 Votre ref MPR-2021-882825 Etape Procédure judiciaire en co…" at bounding box center [418, 139] width 497 height 157
click at [420, 245] on link "Messages" at bounding box center [424, 256] width 46 height 35
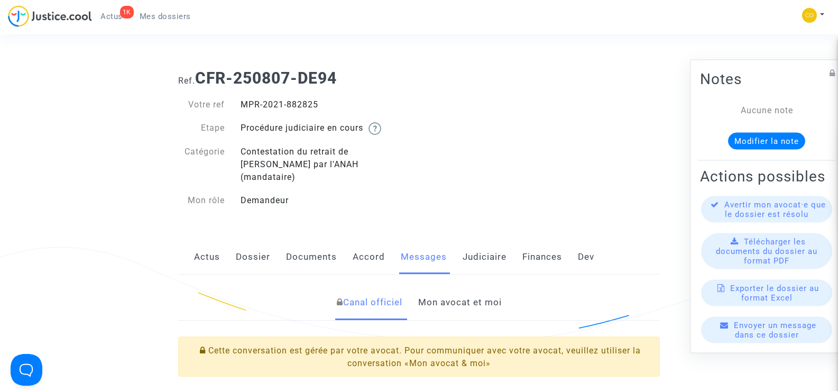
click at [470, 286] on link "Mon avocat et moi" at bounding box center [460, 302] width 84 height 35
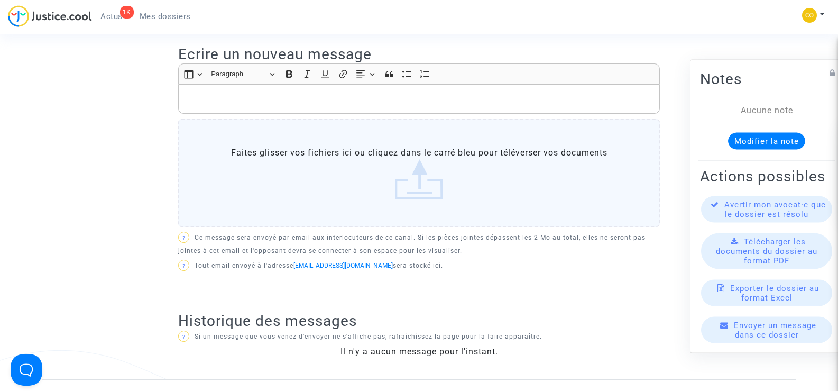
scroll to position [423, 0]
